Goal: Task Accomplishment & Management: Complete application form

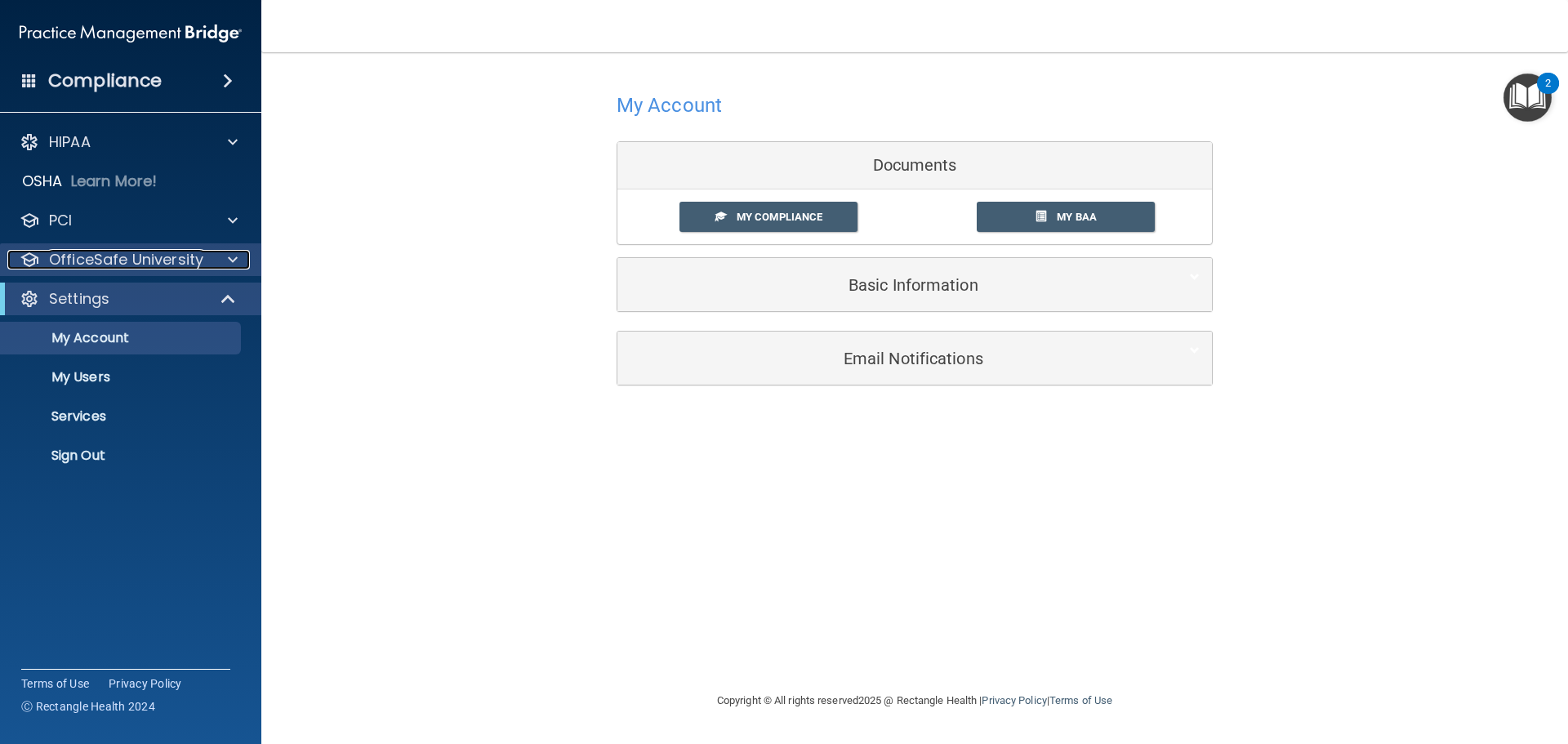
click at [131, 251] on p "OfficeSafe University" at bounding box center [126, 259] width 154 height 20
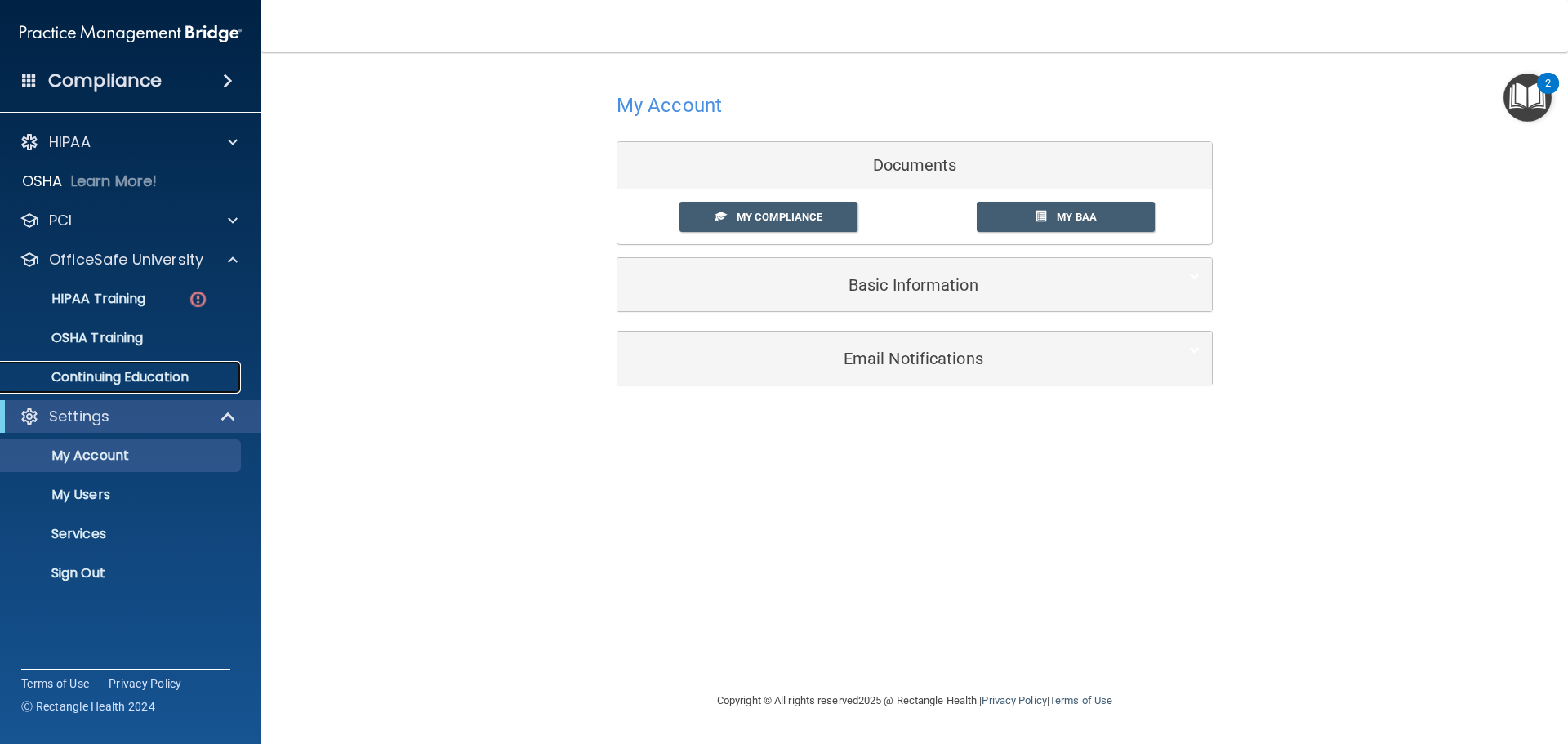
click at [98, 384] on p "Continuing Education" at bounding box center [122, 378] width 223 height 17
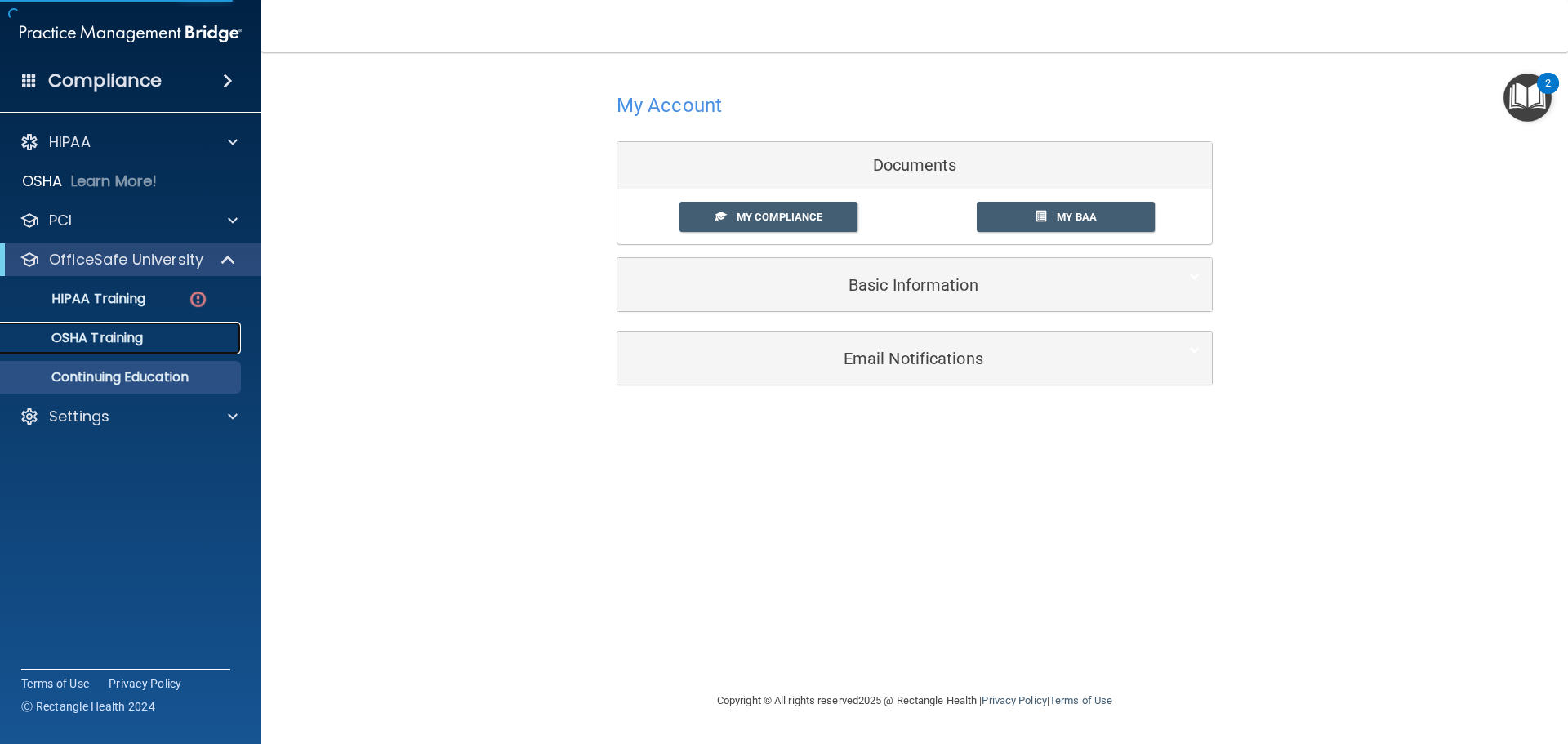
click at [102, 339] on p "OSHA Training" at bounding box center [76, 339] width 132 height 17
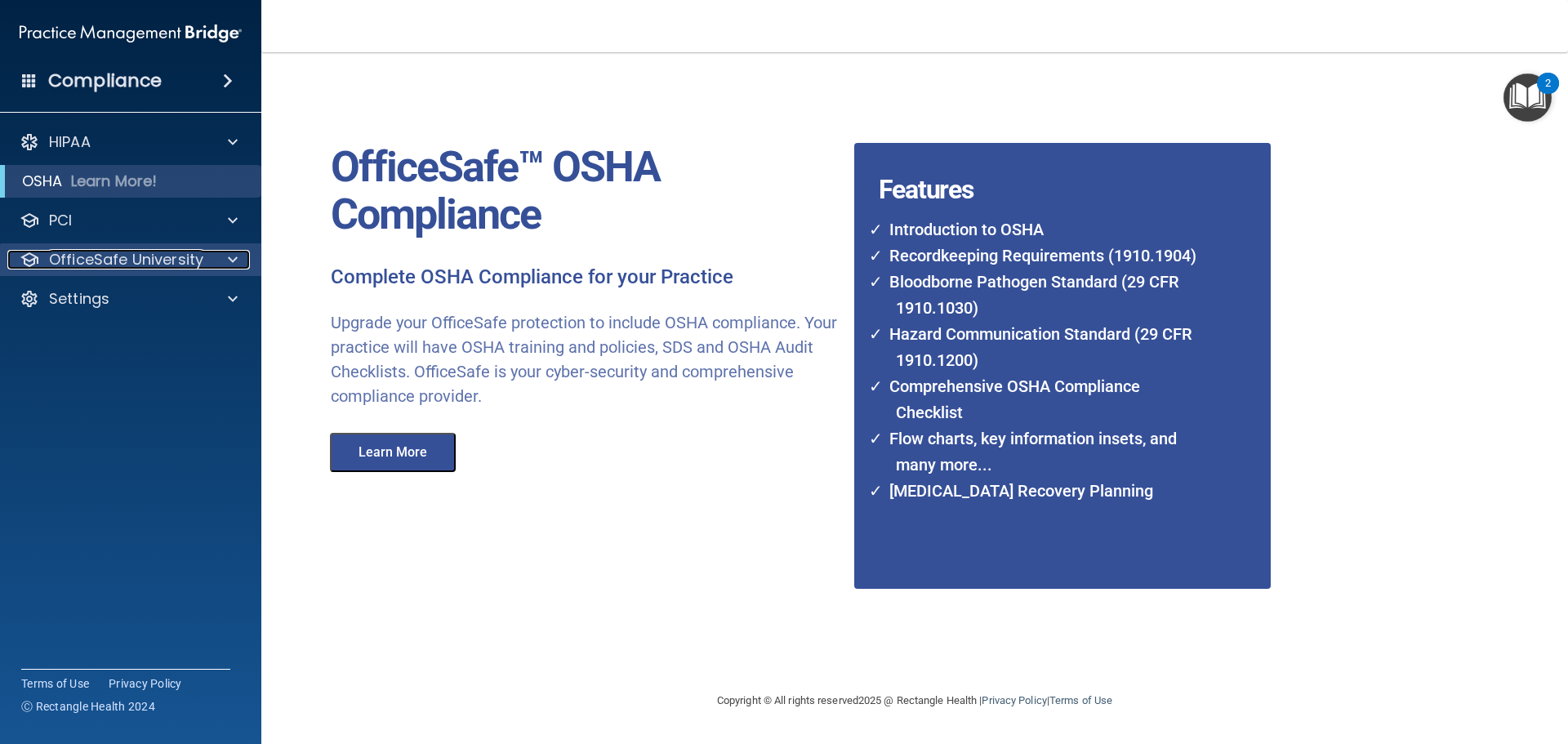
click at [231, 255] on span at bounding box center [233, 259] width 10 height 20
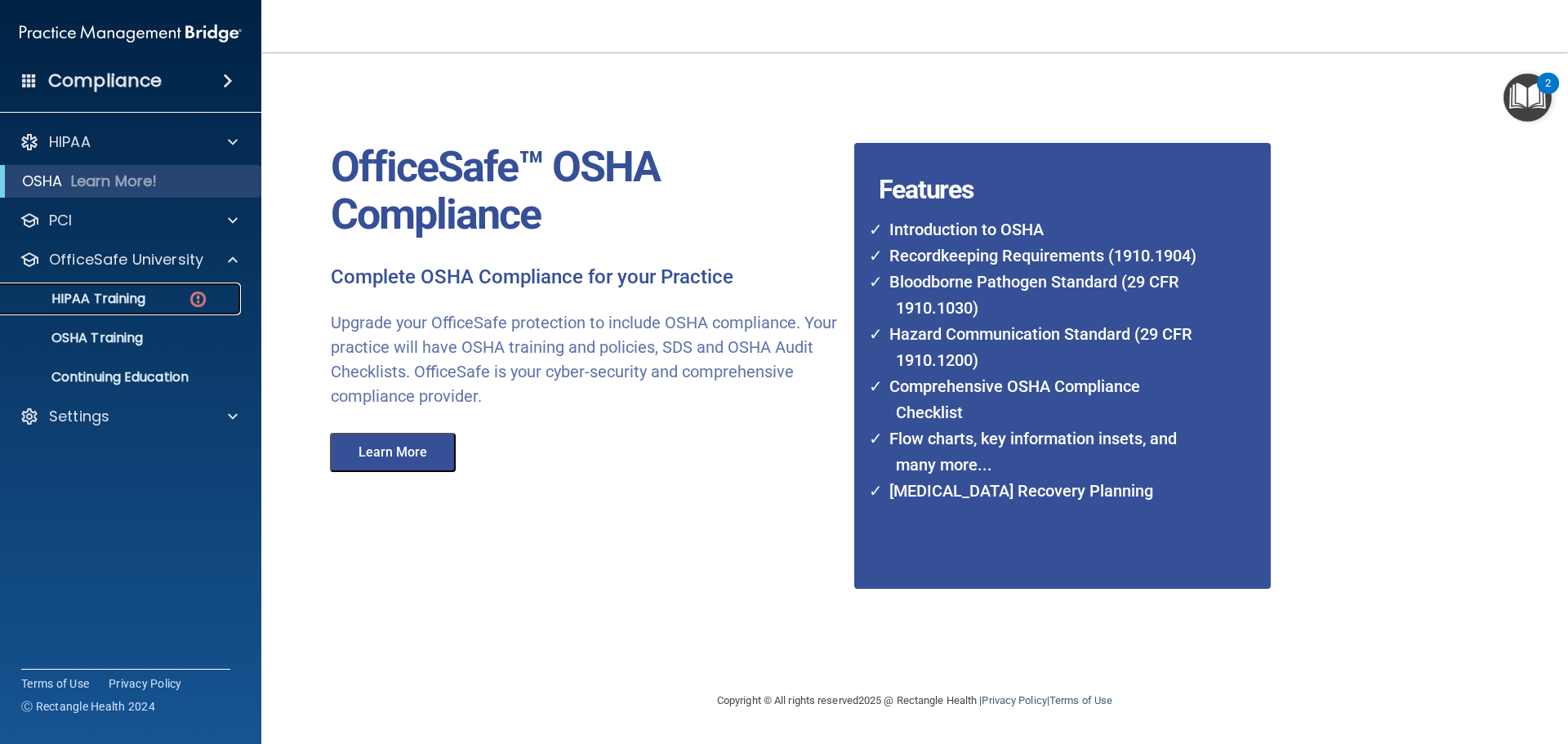
click at [155, 304] on div "HIPAA Training" at bounding box center [122, 299] width 223 height 17
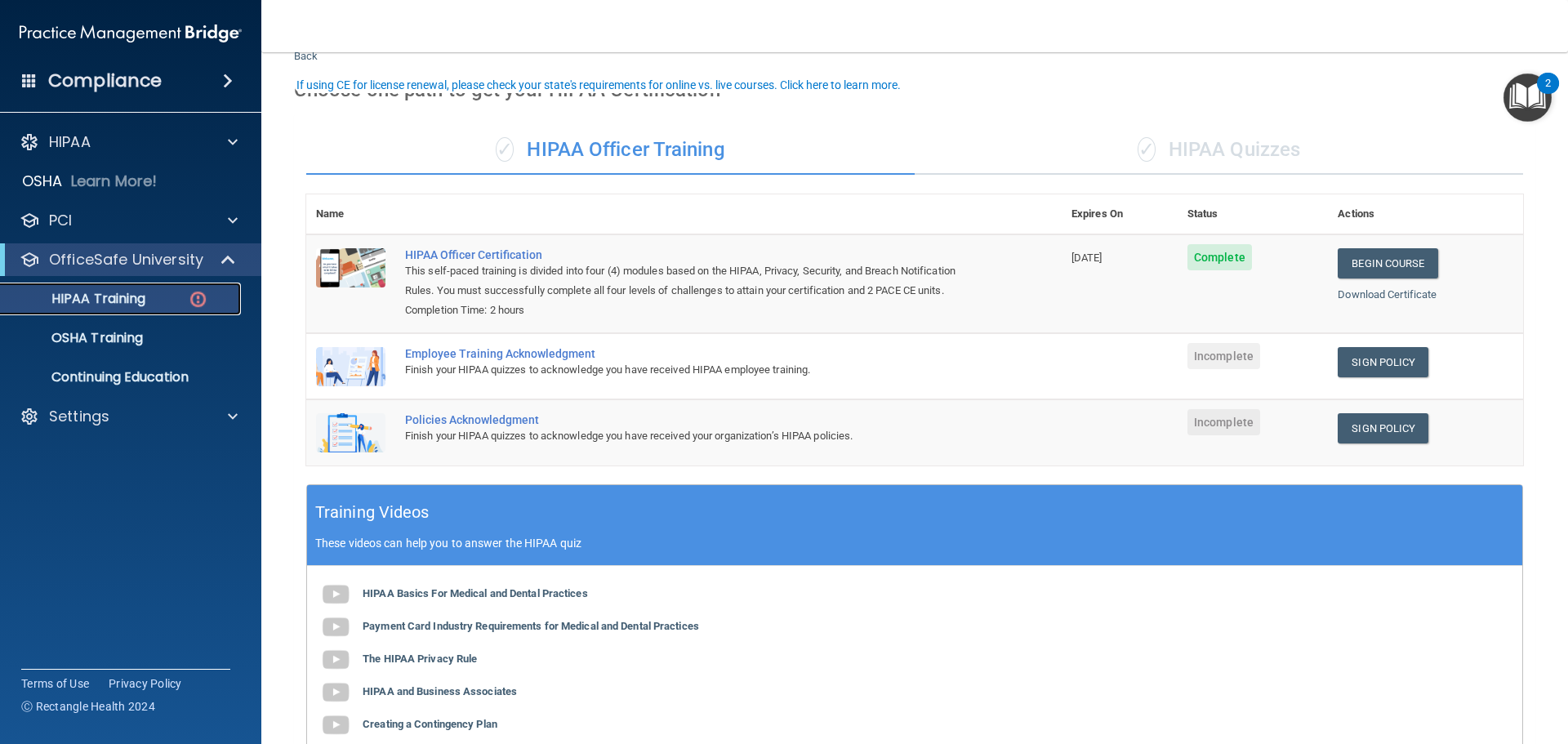
scroll to position [82, 0]
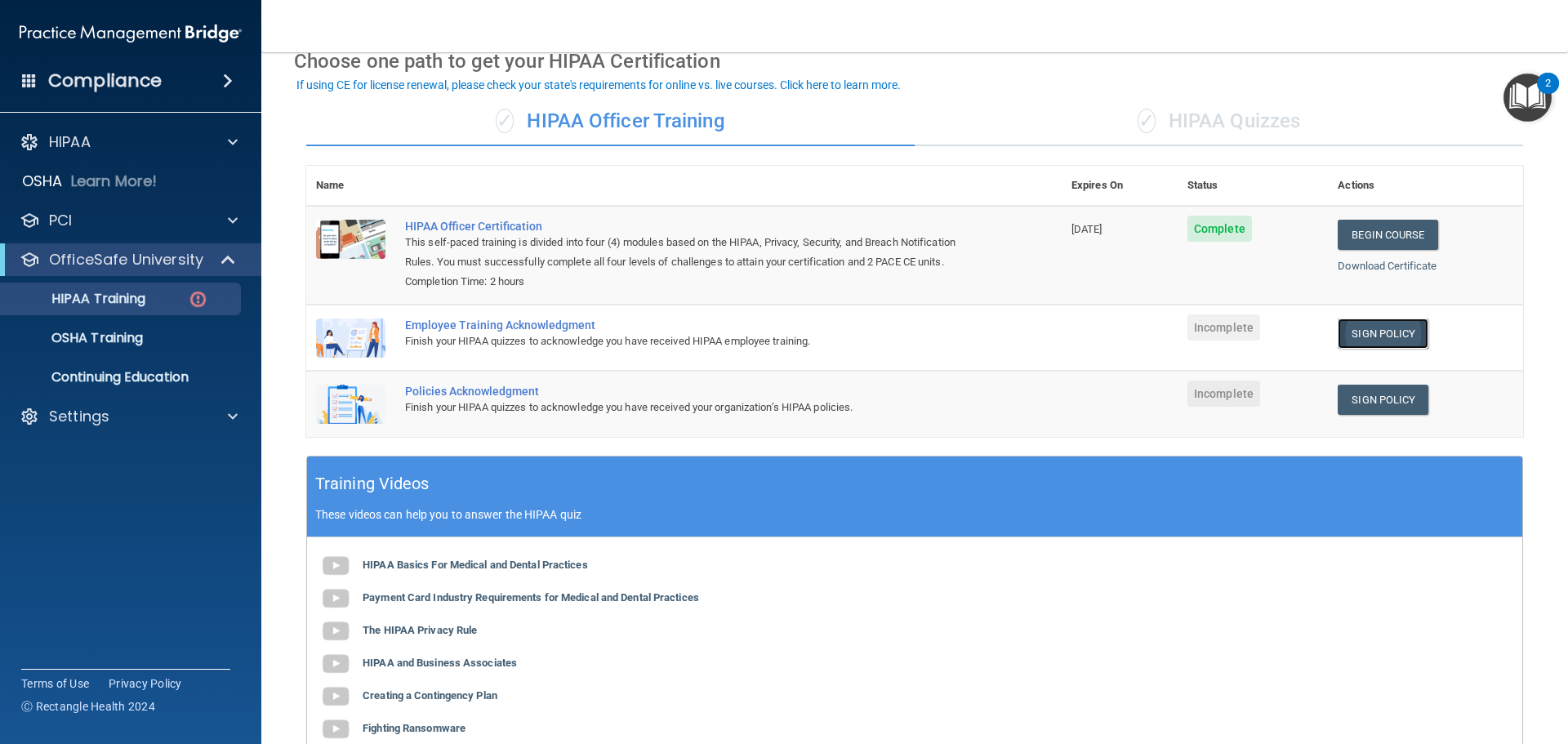
click at [1369, 327] on link "Sign Policy" at bounding box center [1382, 333] width 90 height 30
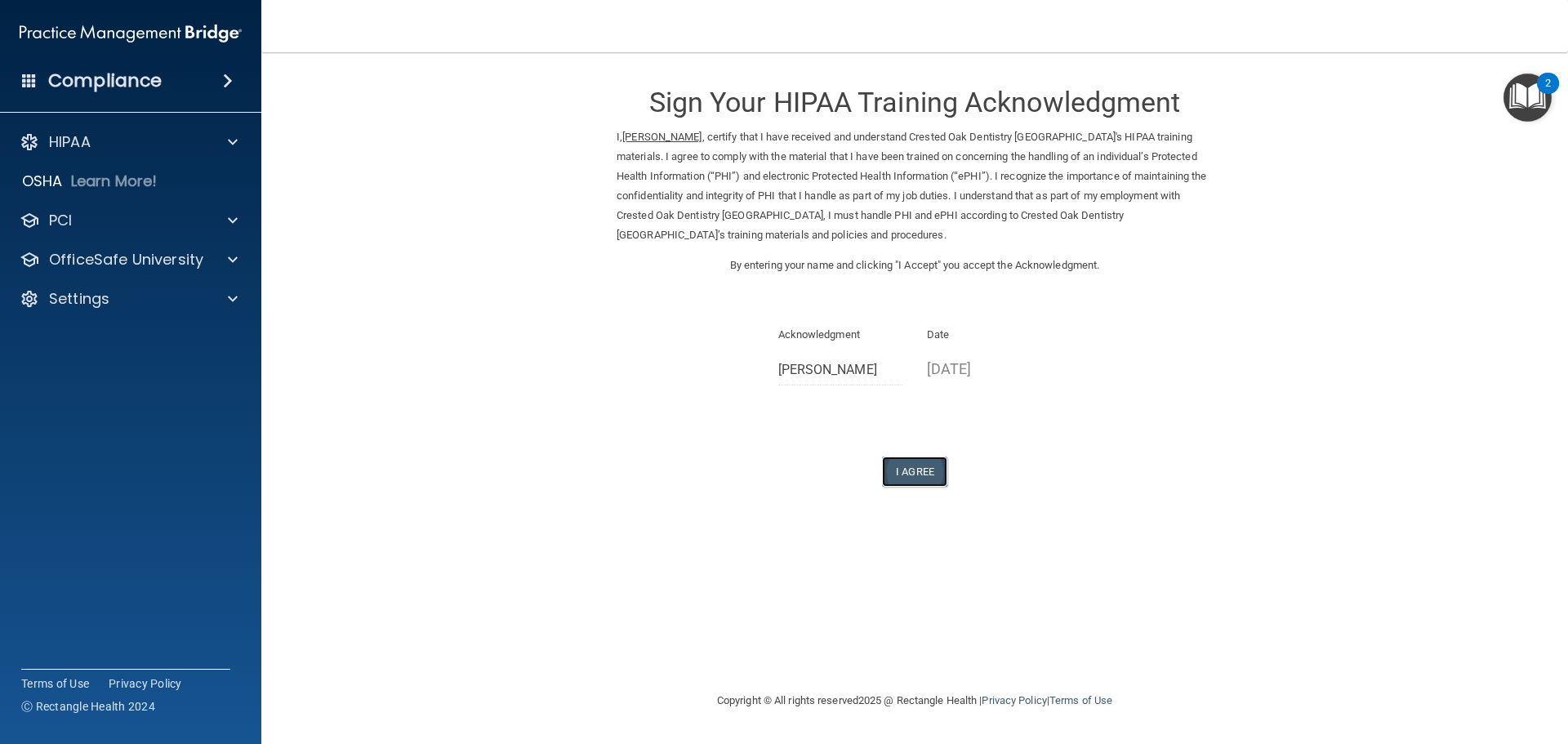
click at [912, 470] on button "I Agree" at bounding box center [914, 472] width 65 height 30
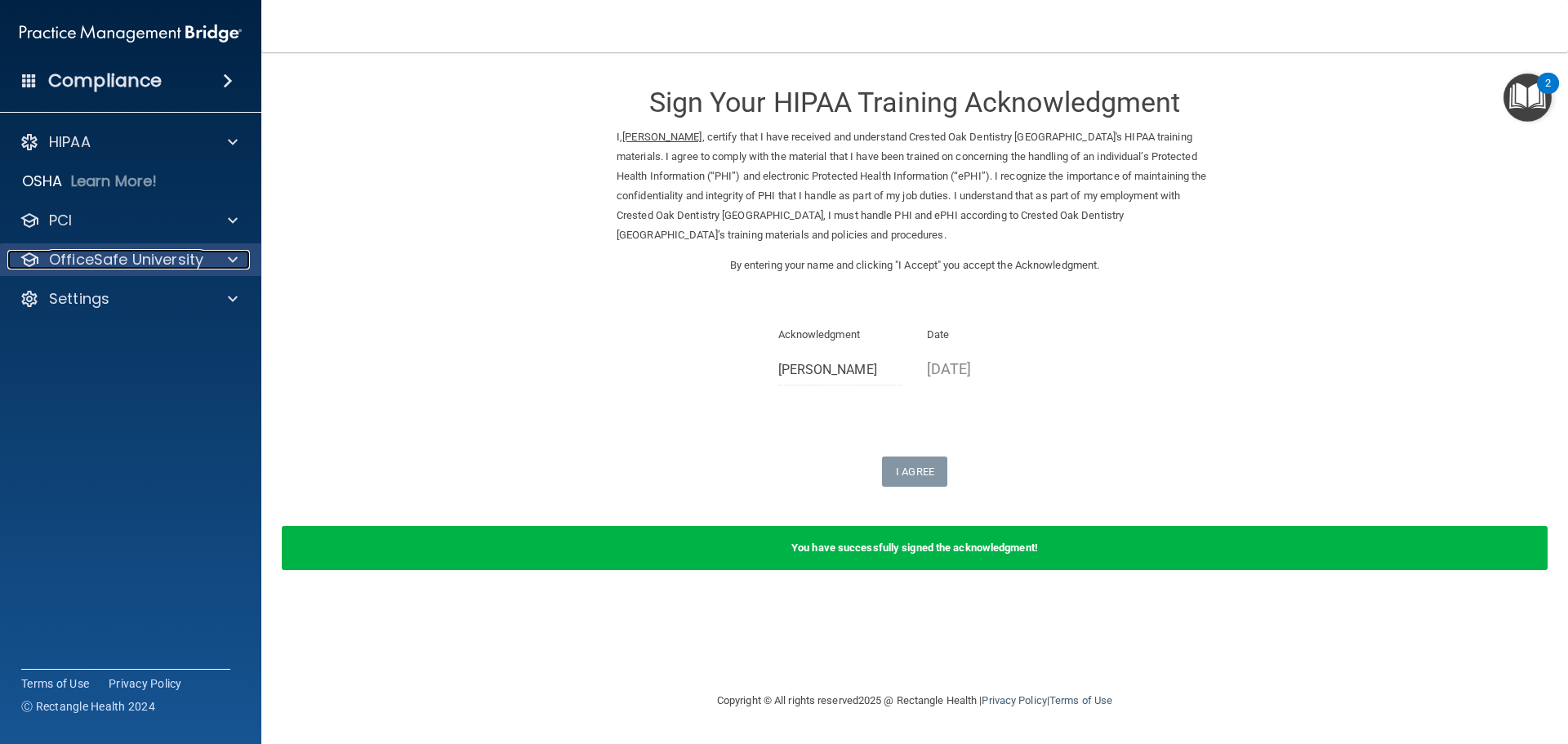
click at [199, 253] on p "OfficeSafe University" at bounding box center [126, 259] width 154 height 20
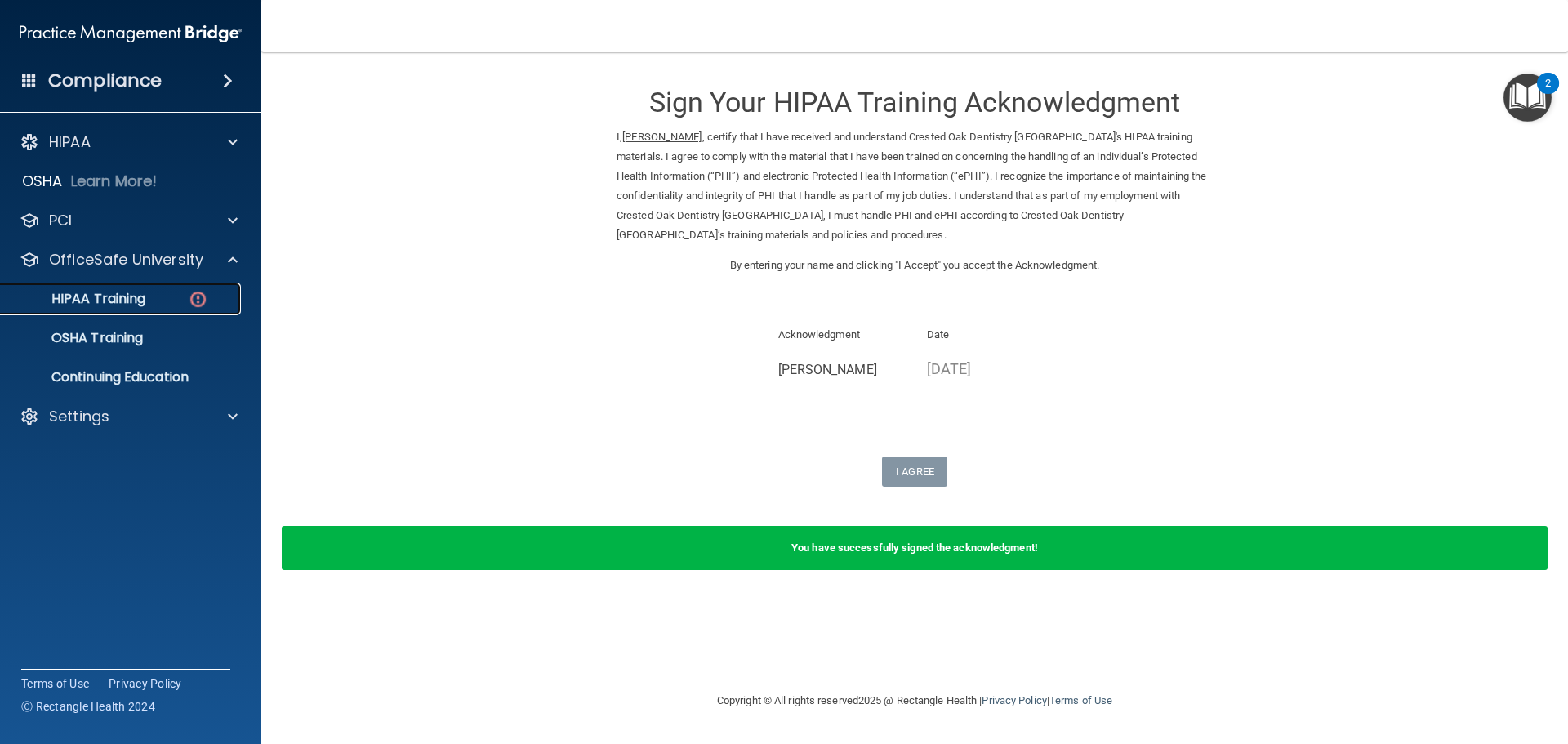
click at [149, 302] on div "HIPAA Training" at bounding box center [122, 299] width 223 height 17
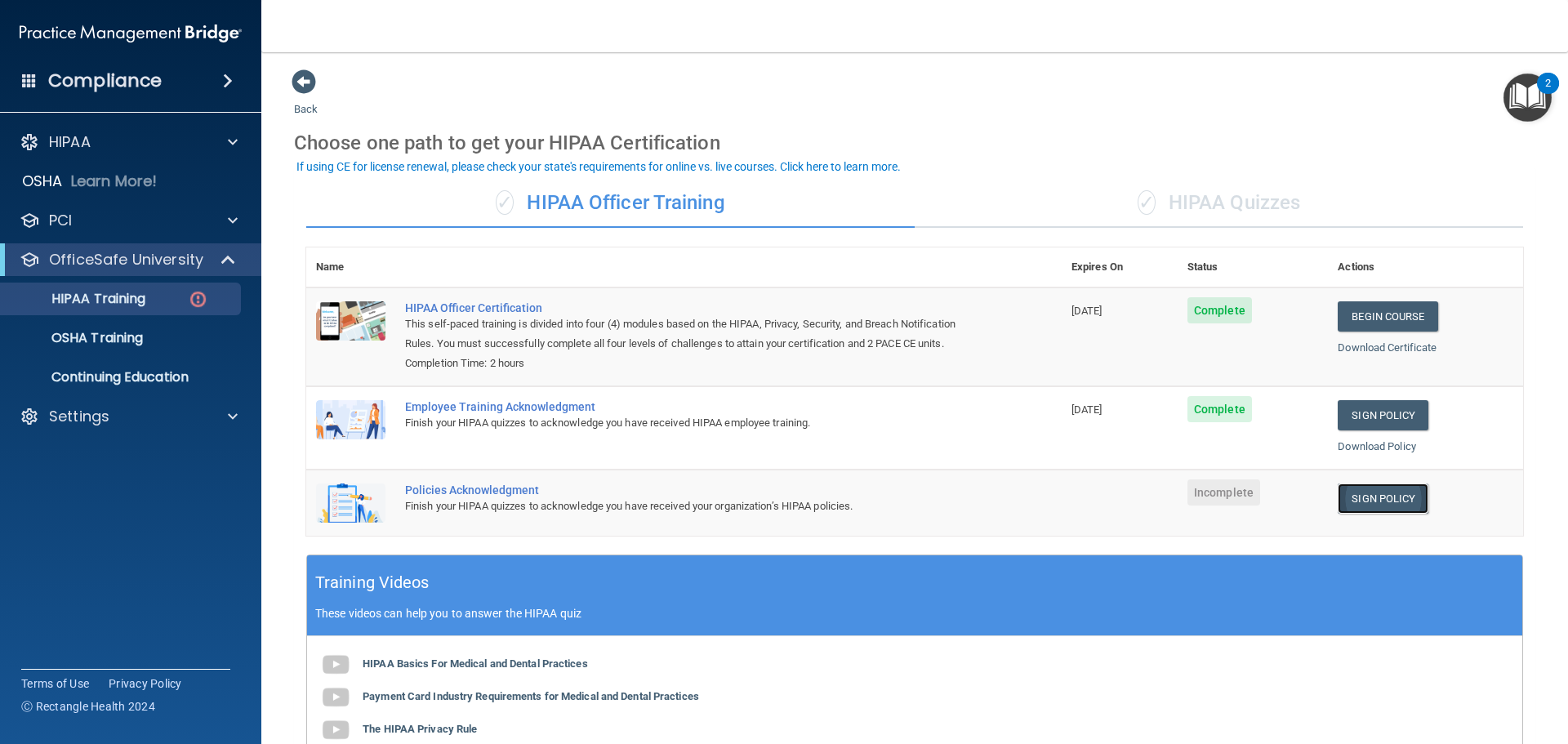
click at [1377, 500] on link "Sign Policy" at bounding box center [1382, 498] width 90 height 30
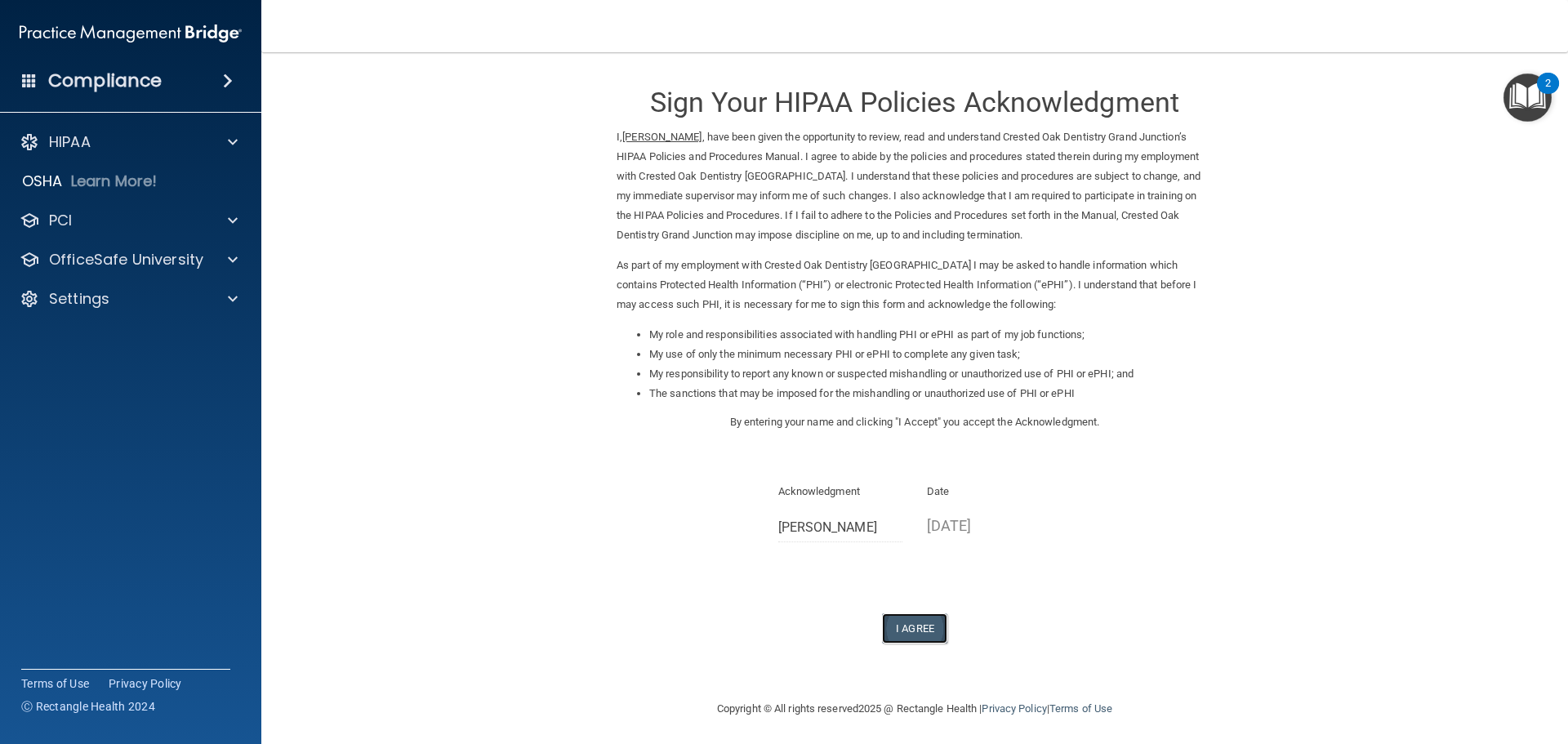
click at [906, 622] on button "I Agree" at bounding box center [914, 629] width 65 height 30
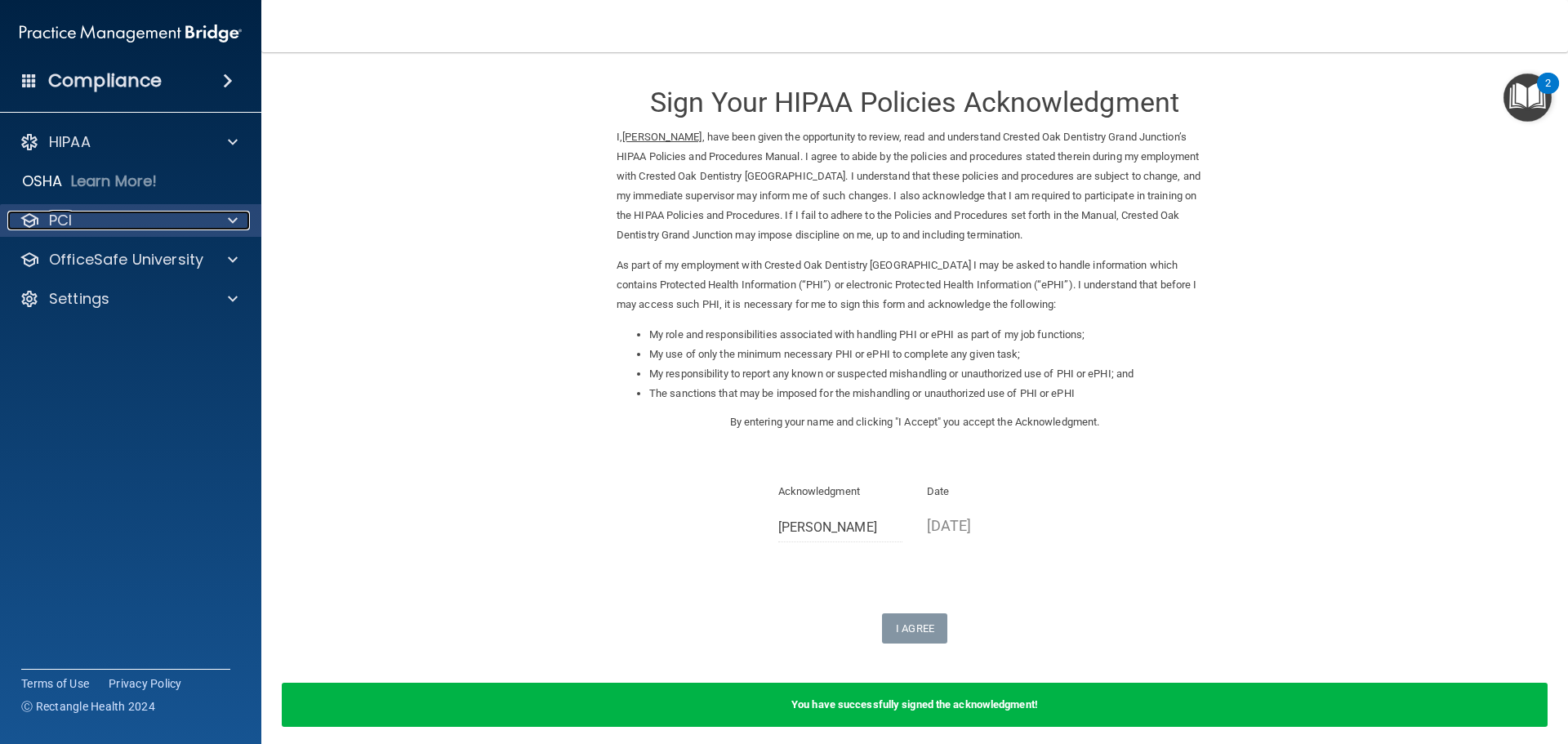
click at [72, 221] on p "PCI" at bounding box center [60, 220] width 23 height 20
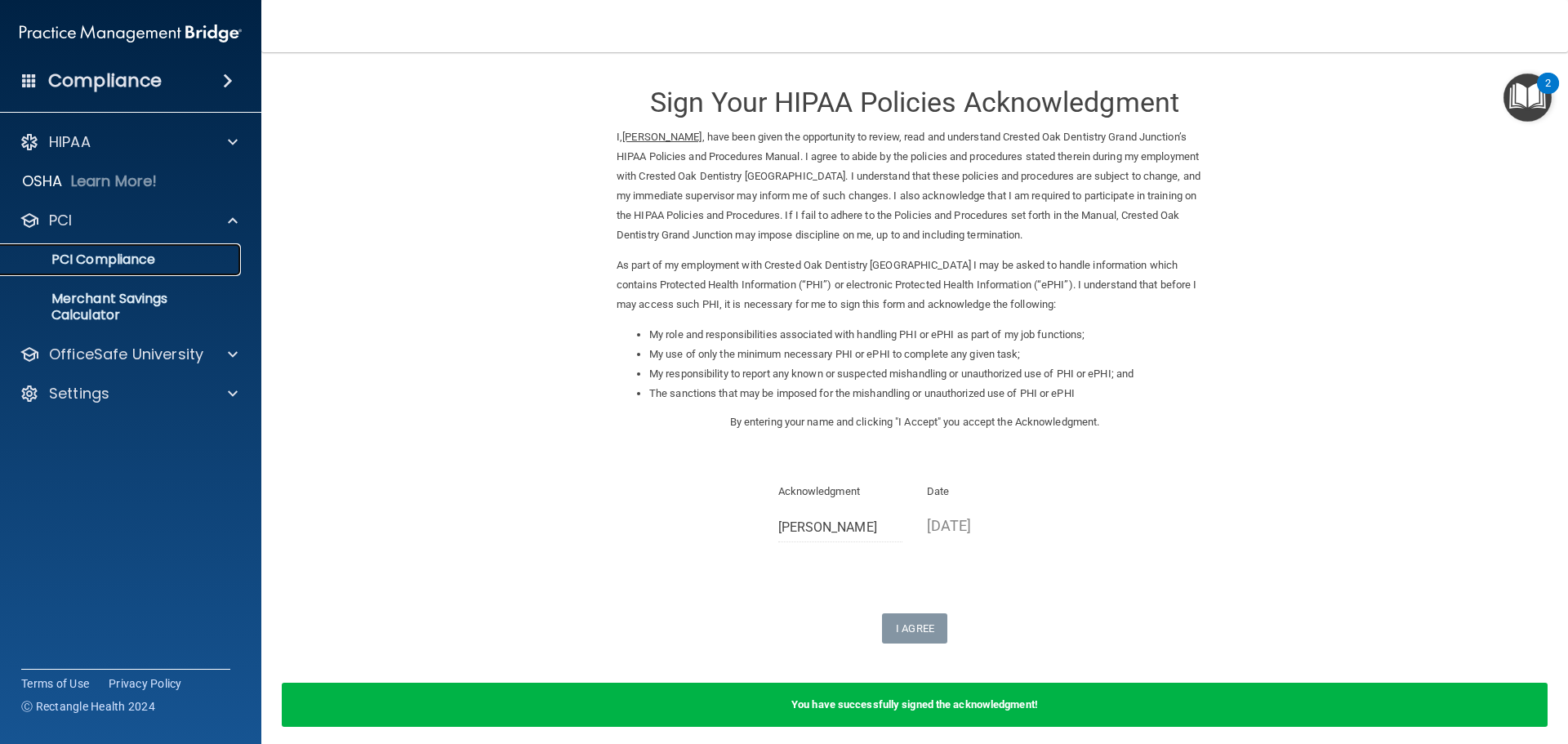
click at [100, 261] on p "PCI Compliance" at bounding box center [122, 259] width 223 height 17
